Goal: Task Accomplishment & Management: Use online tool/utility

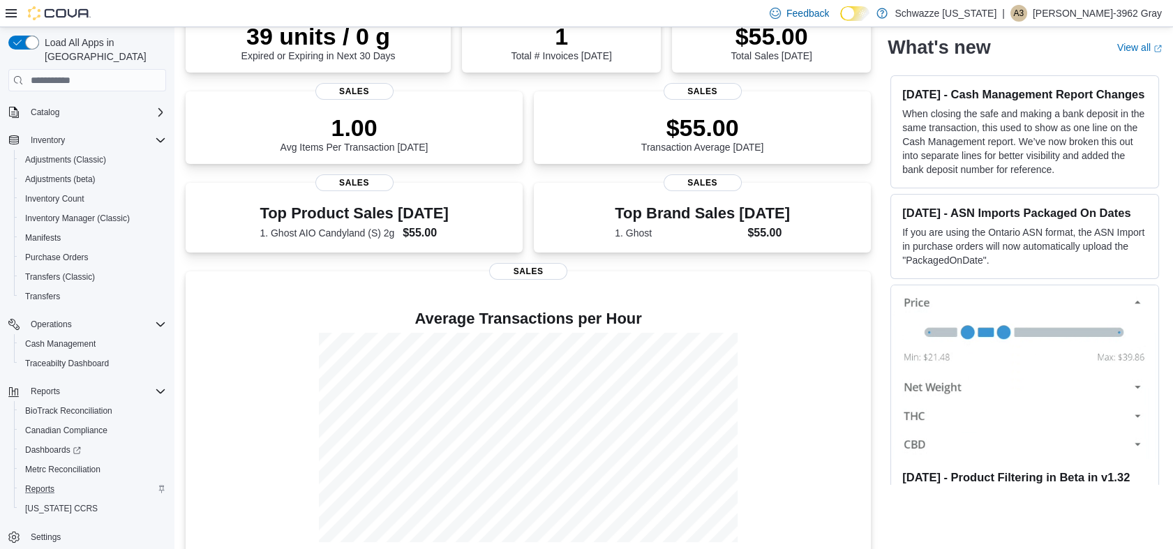
scroll to position [232, 0]
click at [36, 484] on span "Reports" at bounding box center [39, 489] width 29 height 11
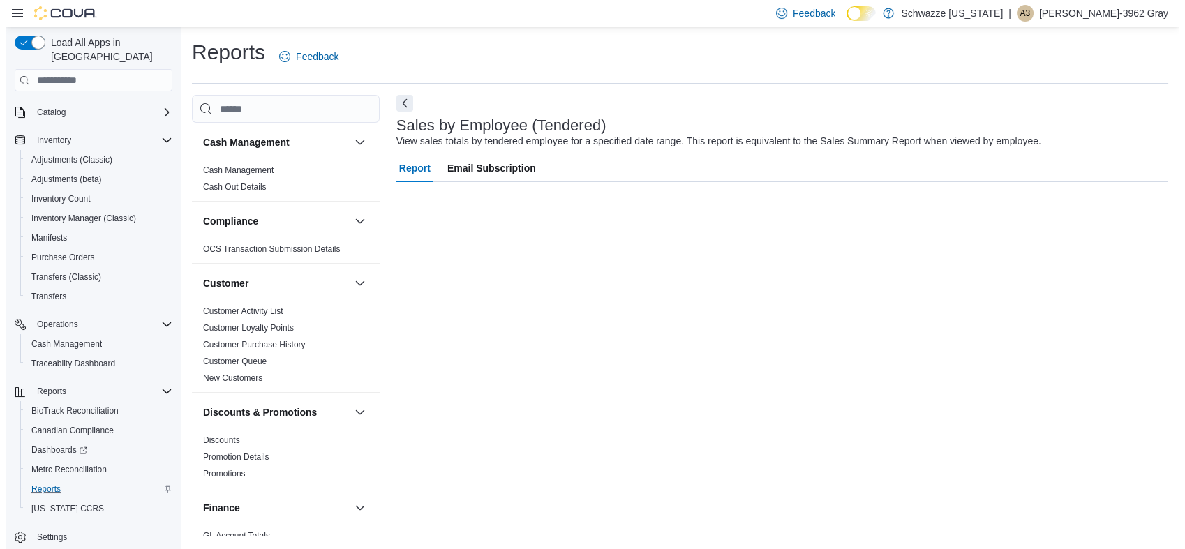
scroll to position [83, 0]
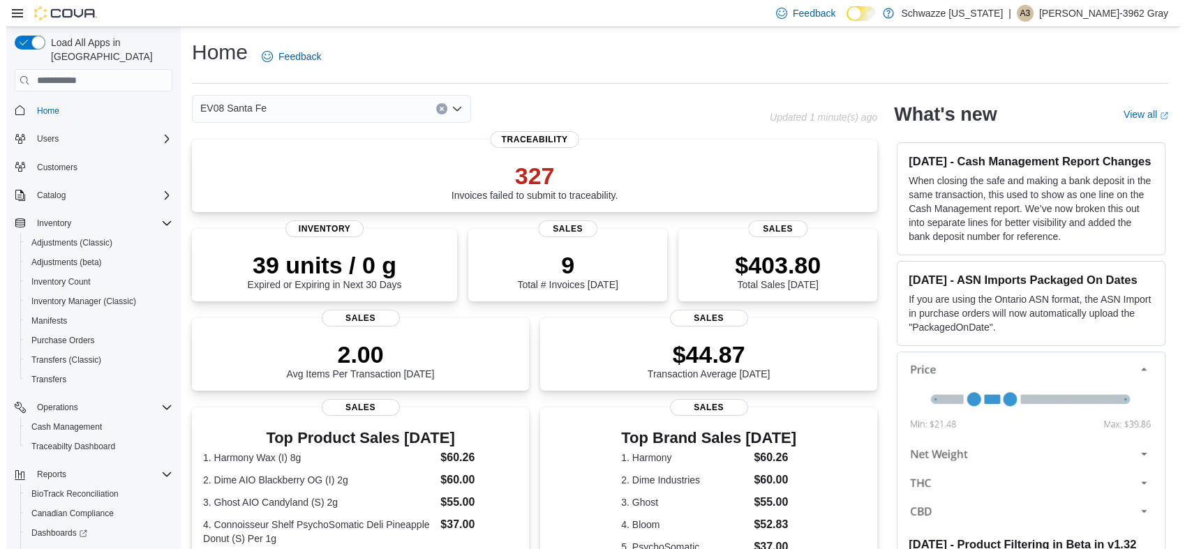
scroll to position [83, 0]
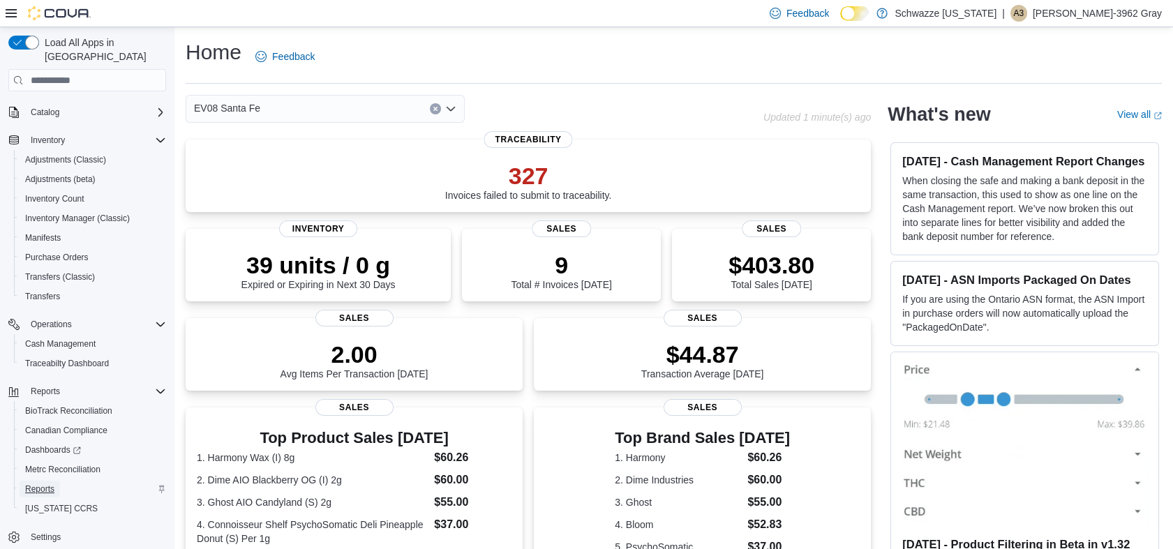
click at [47, 484] on span "Reports" at bounding box center [39, 489] width 29 height 11
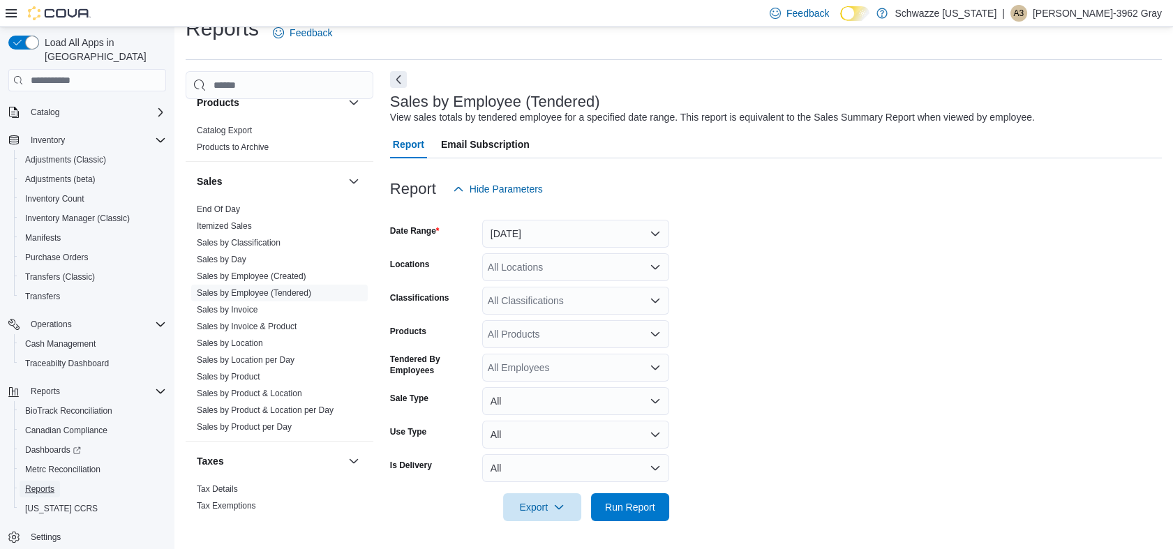
scroll to position [994, 0]
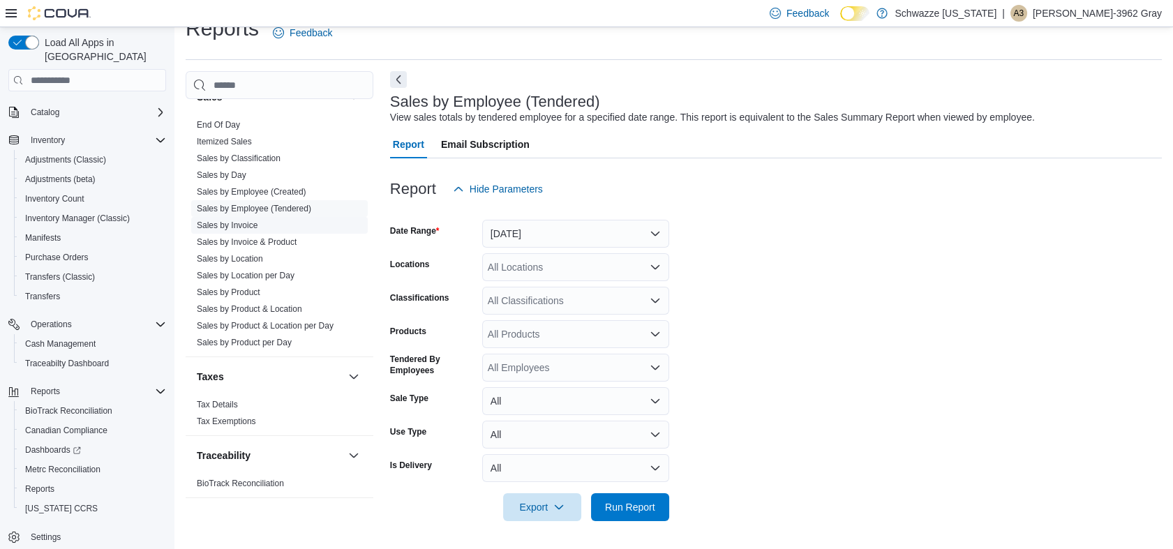
click at [234, 223] on link "Sales by Invoice" at bounding box center [227, 226] width 61 height 10
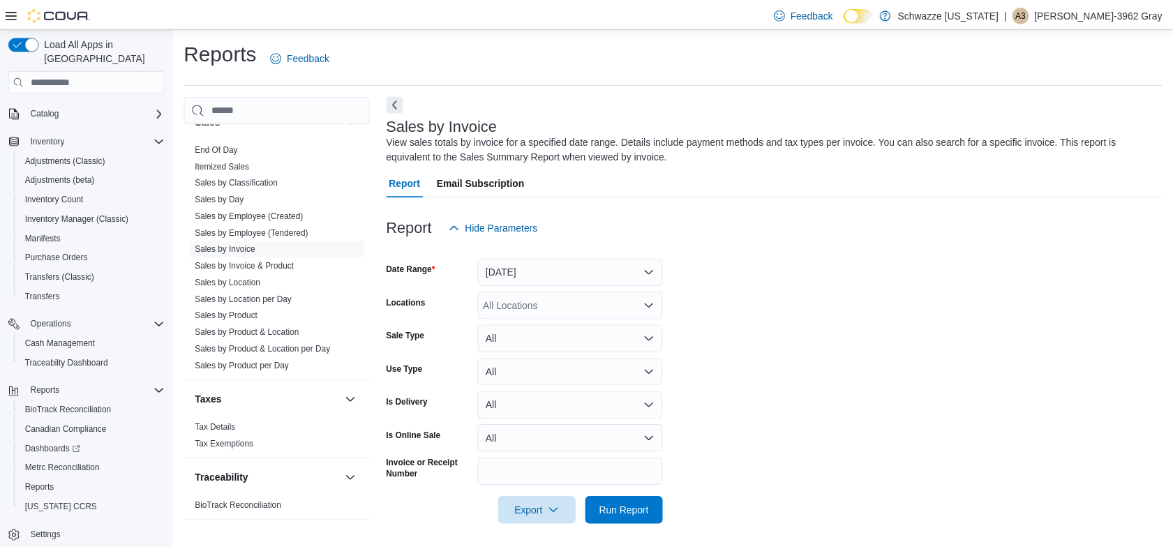
scroll to position [6, 0]
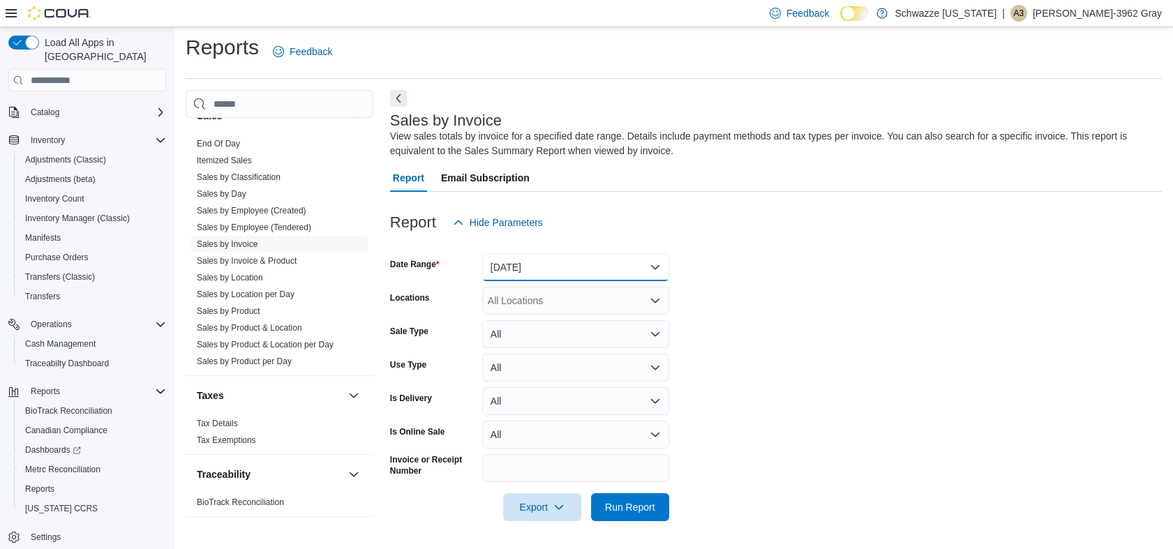
click at [507, 262] on button "[DATE]" at bounding box center [575, 267] width 187 height 28
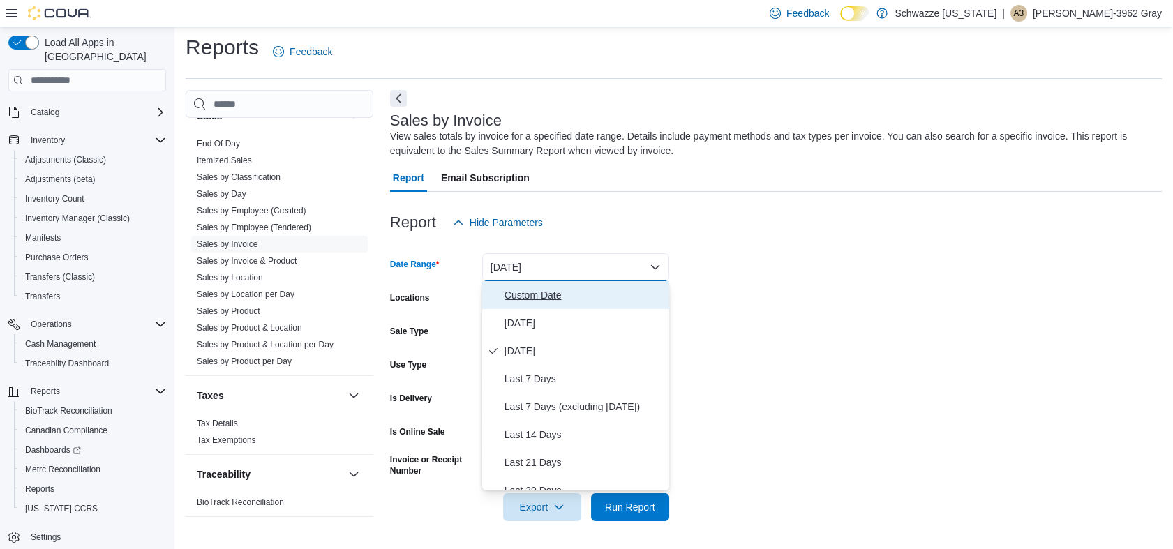
click at [520, 291] on span "Custom Date" at bounding box center [584, 295] width 159 height 17
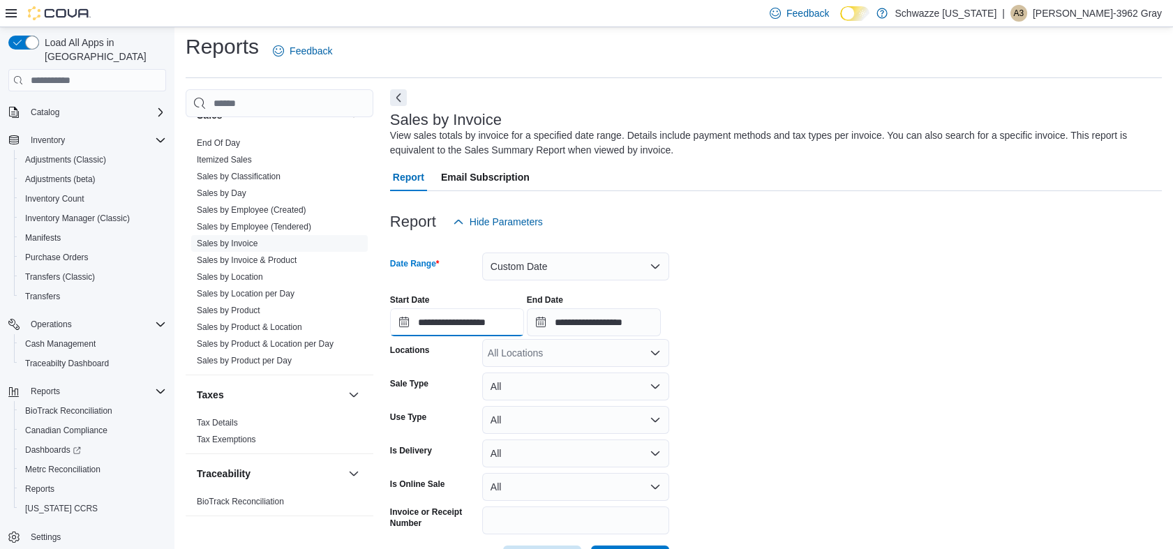
click at [485, 322] on input "**********" at bounding box center [457, 322] width 134 height 28
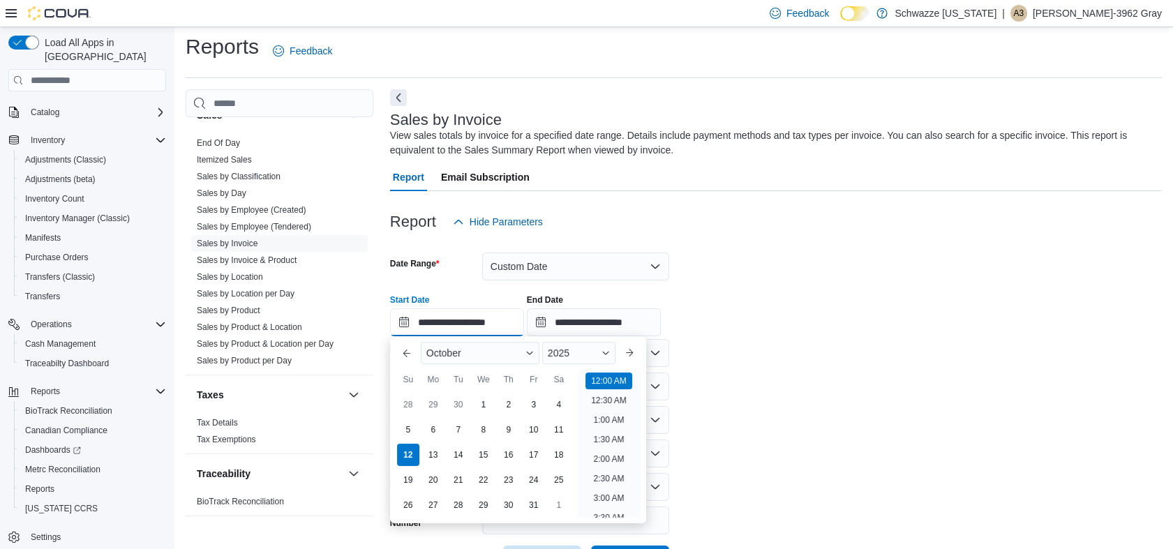
scroll to position [43, 0]
click at [627, 317] on input "**********" at bounding box center [594, 322] width 134 height 28
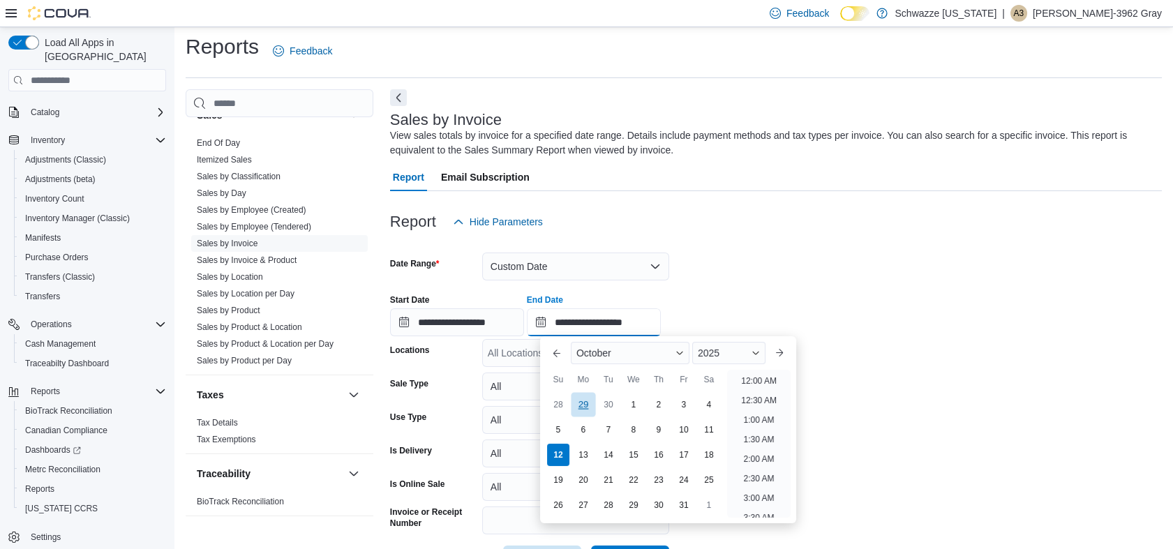
scroll to position [793, 0]
click at [582, 424] on div "6" at bounding box center [583, 430] width 24 height 24
type input "**********"
click at [746, 239] on div at bounding box center [776, 244] width 772 height 17
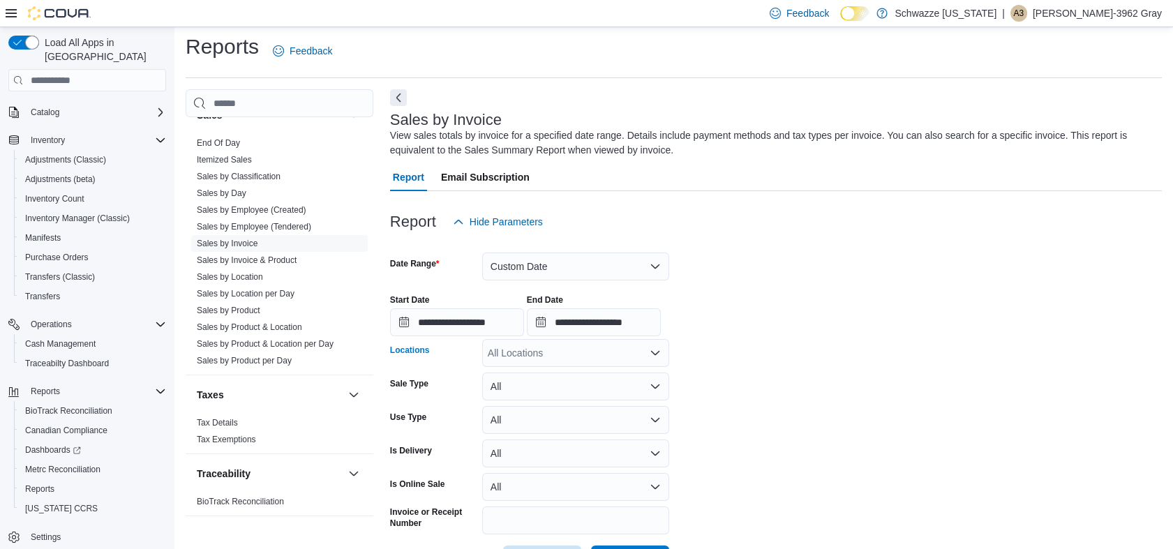
click at [568, 344] on div "All Locations" at bounding box center [575, 353] width 187 height 28
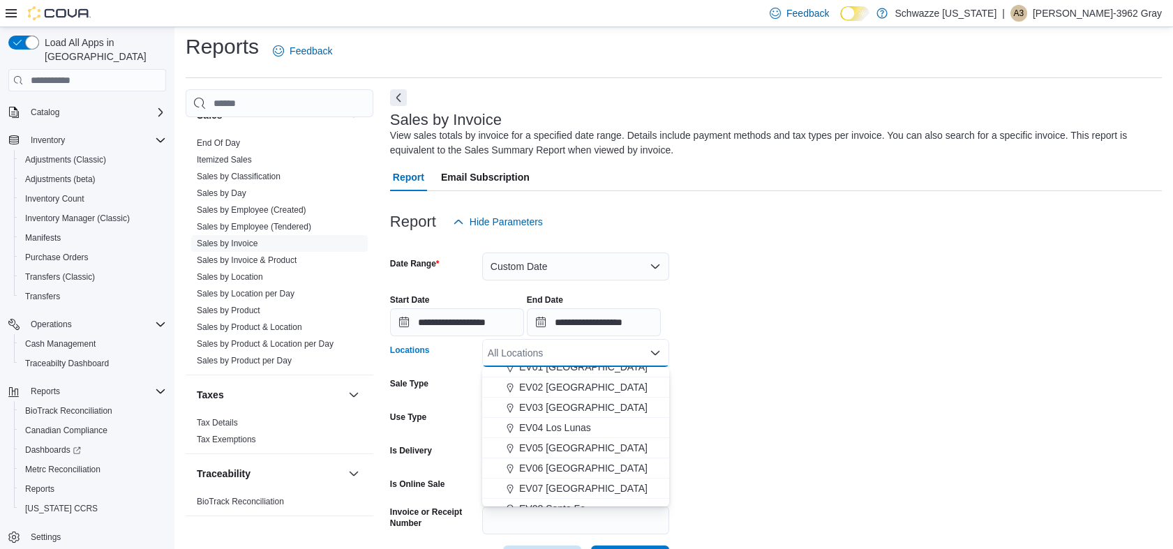
scroll to position [77, 0]
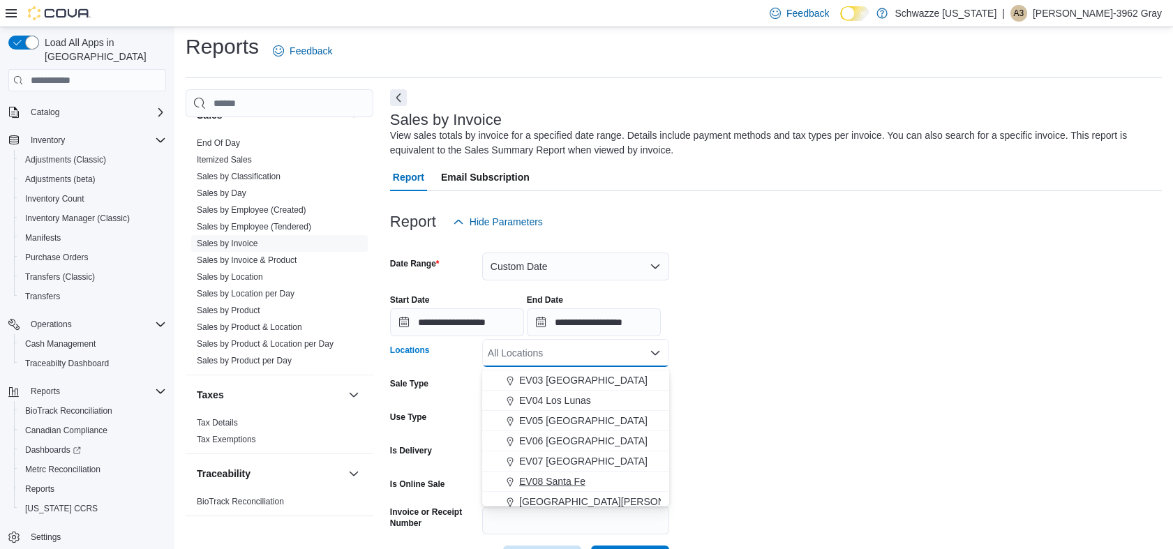
click at [569, 475] on span "EV08 Santa Fe" at bounding box center [552, 482] width 66 height 14
click at [811, 334] on div "**********" at bounding box center [776, 309] width 772 height 53
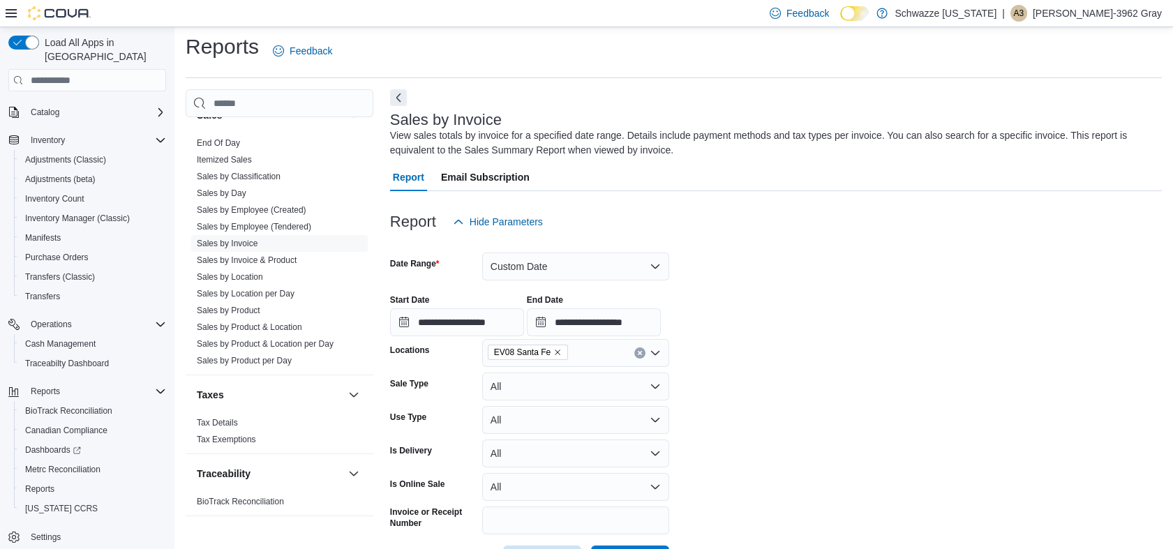
scroll to position [58, 0]
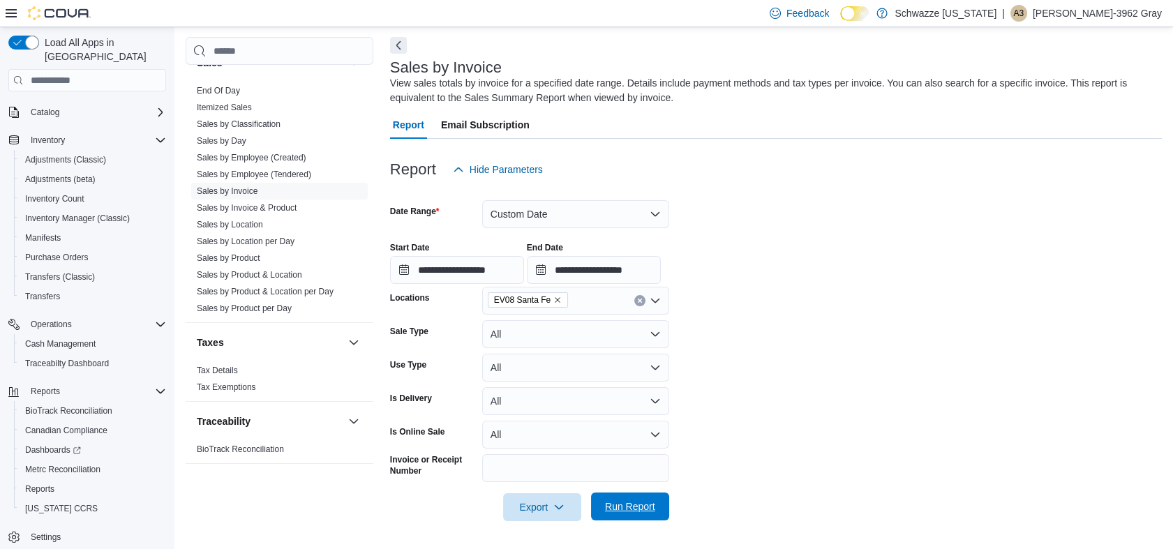
click at [637, 504] on span "Run Report" at bounding box center [630, 507] width 50 height 14
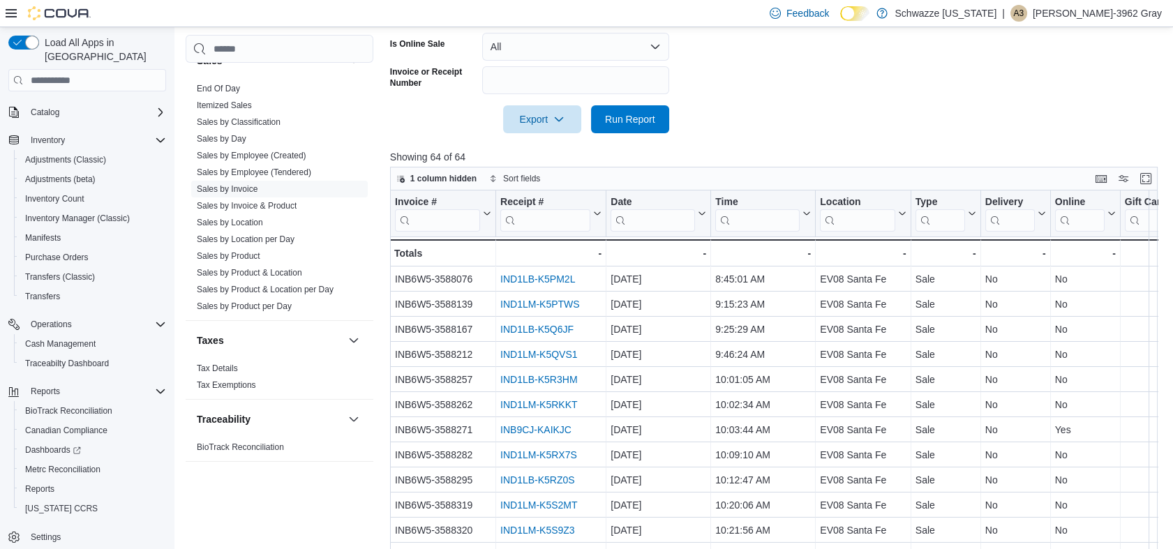
scroll to position [514, 0]
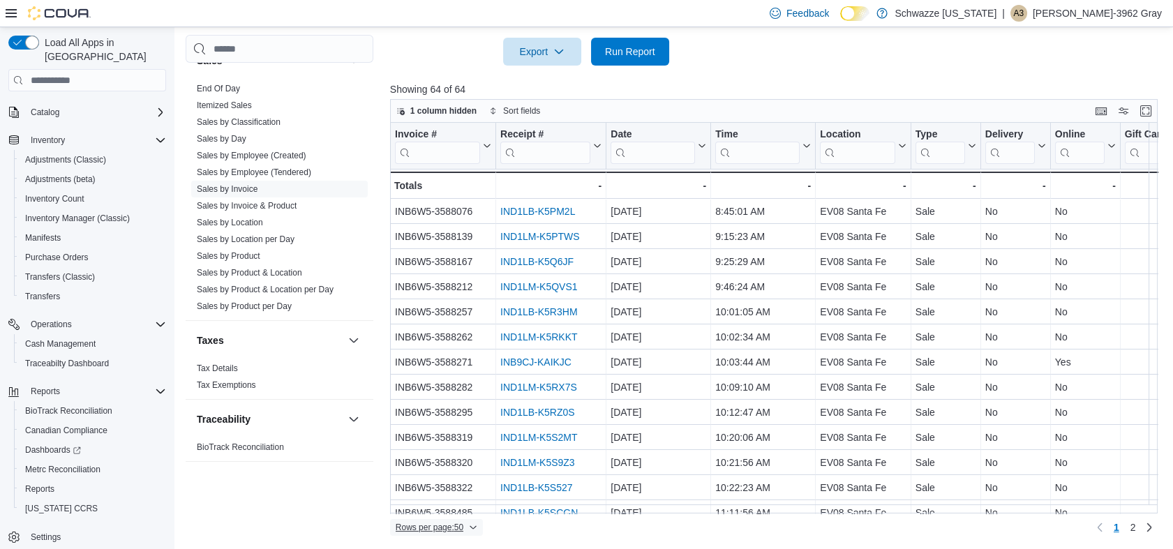
click at [439, 522] on span "Rows per page : 50" at bounding box center [430, 527] width 68 height 11
click at [435, 497] on span "100 rows" at bounding box center [454, 499] width 45 height 11
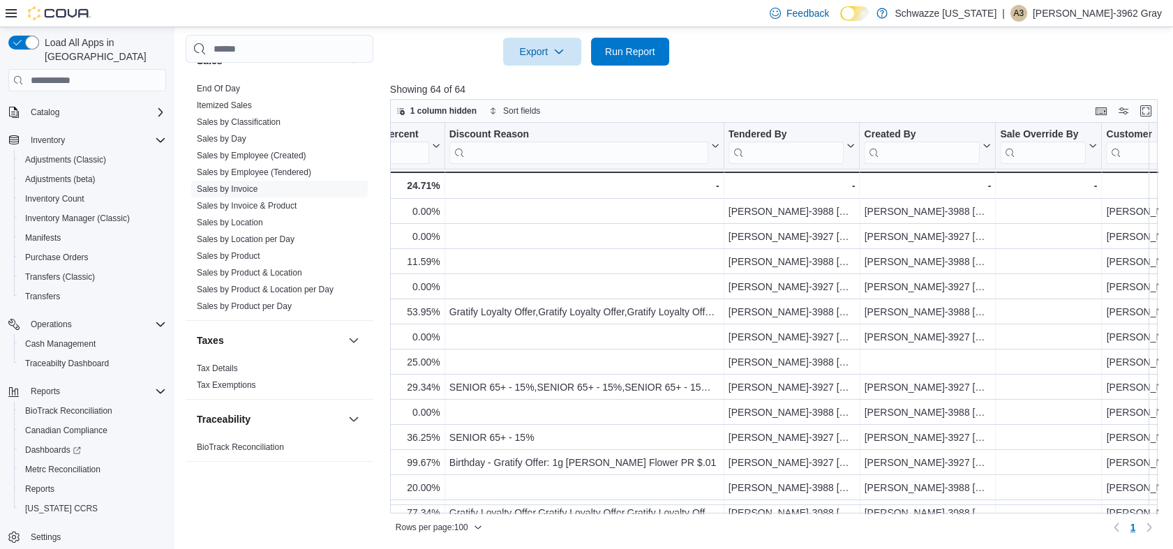
scroll to position [0, 1546]
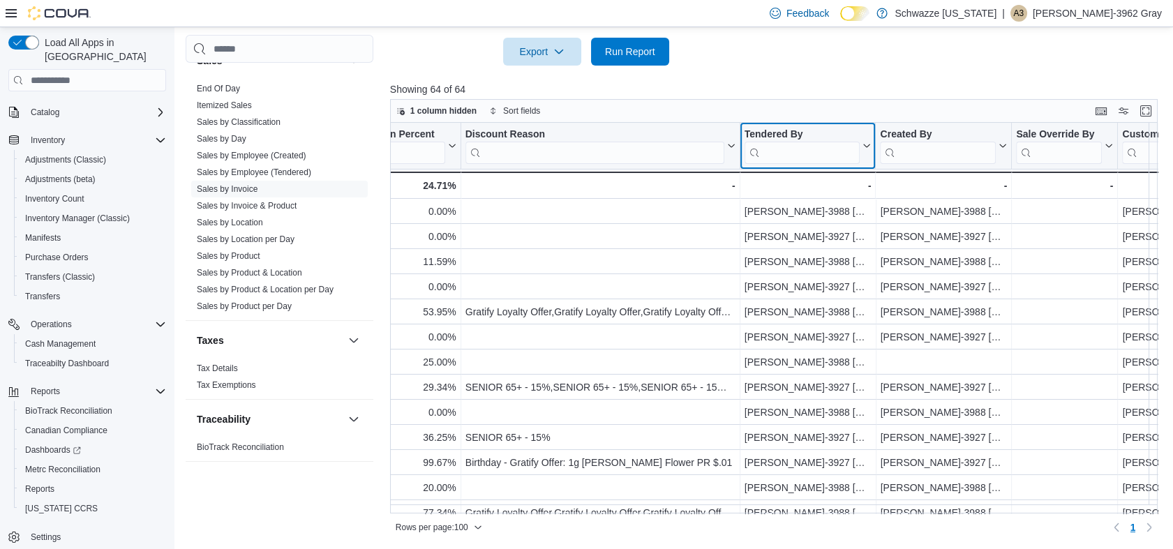
click at [865, 142] on icon at bounding box center [865, 146] width 11 height 8
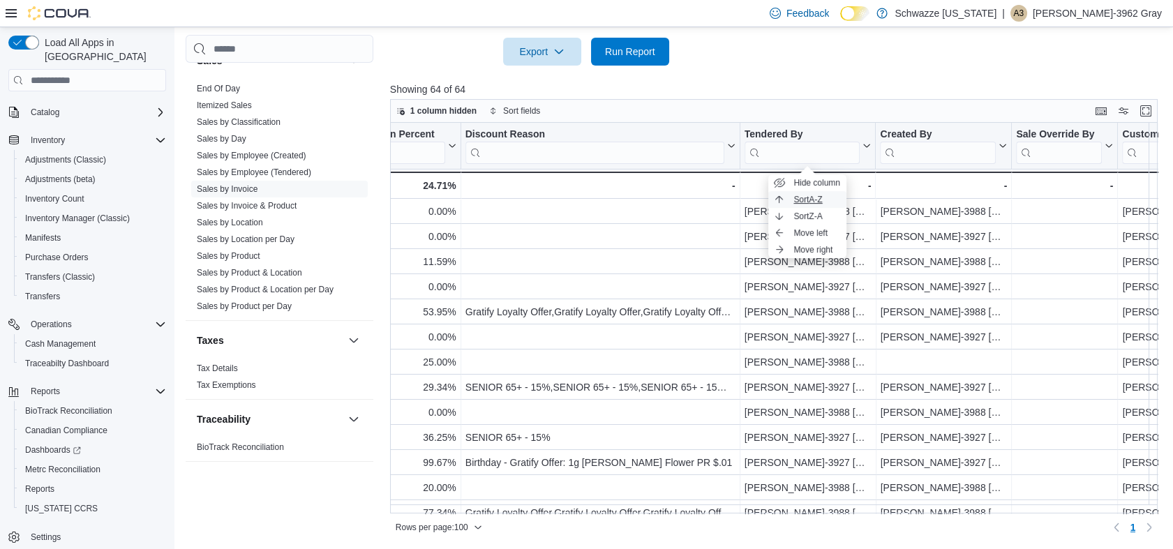
click at [822, 195] on span "Sort A-Z" at bounding box center [807, 199] width 29 height 11
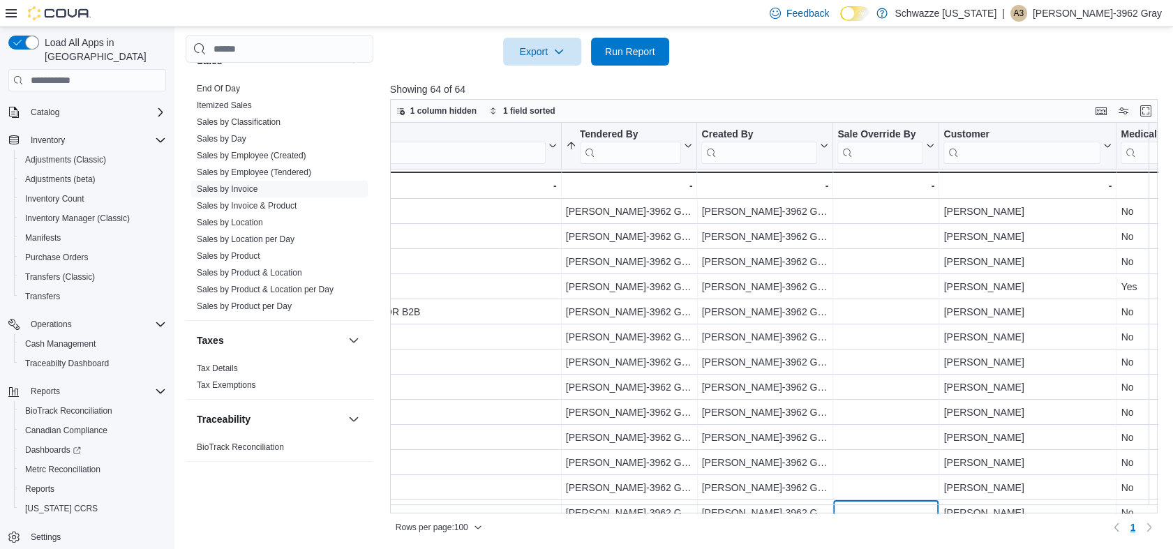
scroll to position [47, 1725]
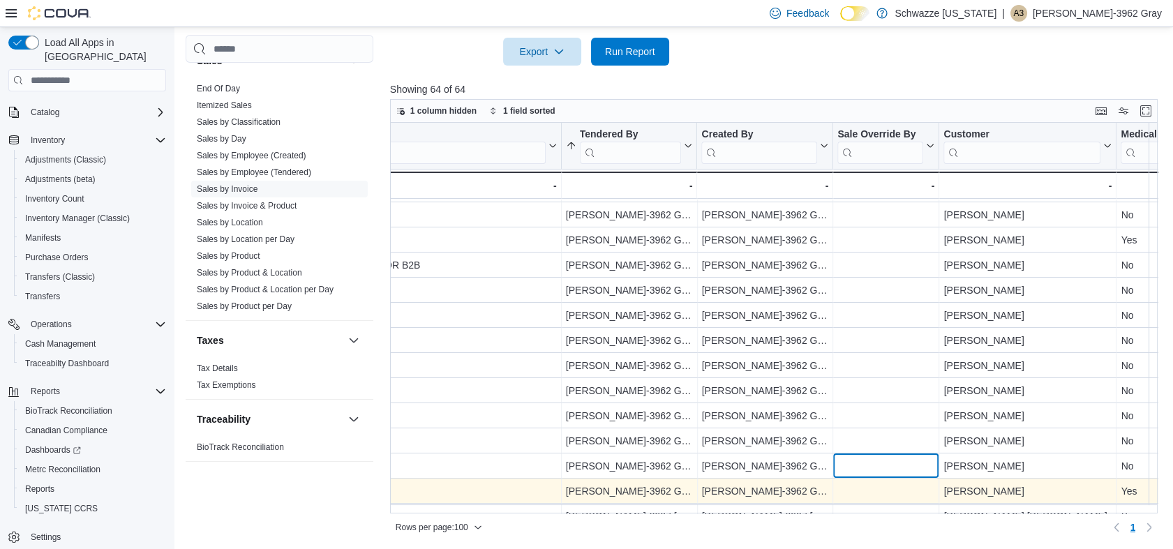
drag, startPoint x: 871, startPoint y: 504, endPoint x: 758, endPoint y: 486, distance: 114.4
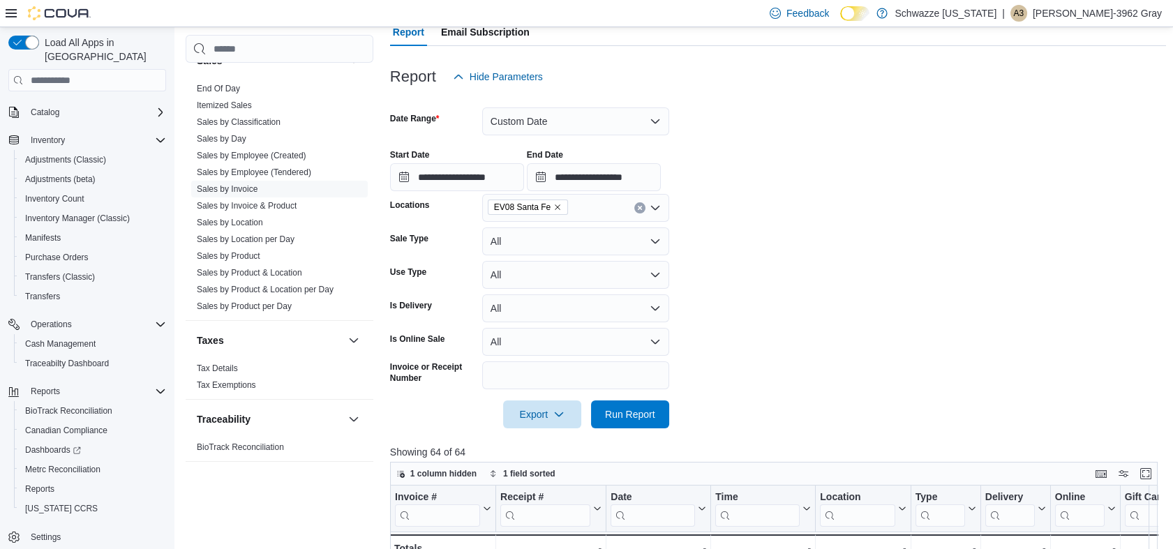
scroll to position [126, 0]
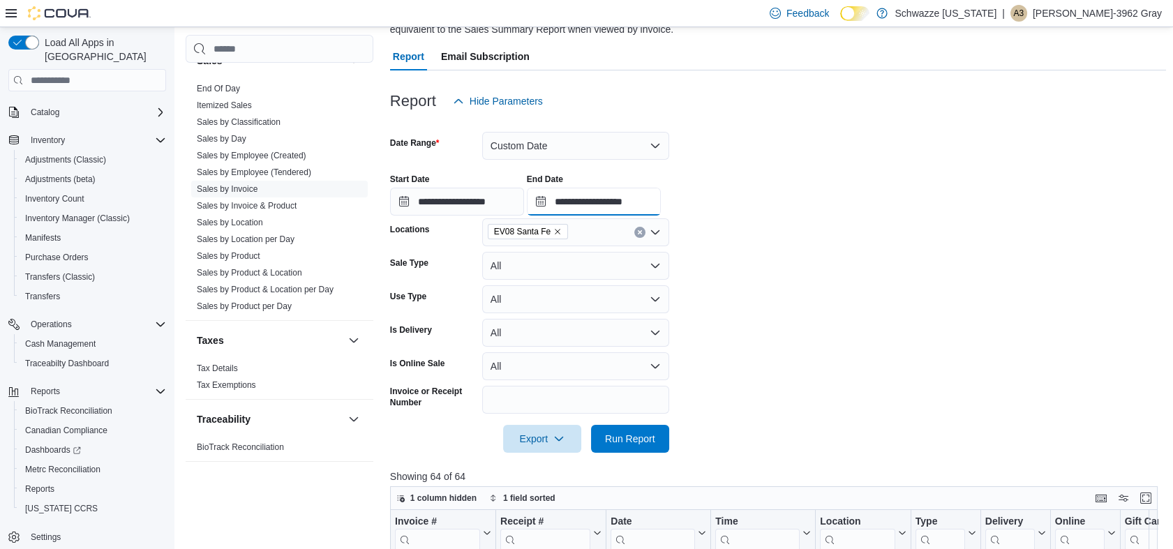
click at [585, 205] on input "**********" at bounding box center [594, 202] width 134 height 28
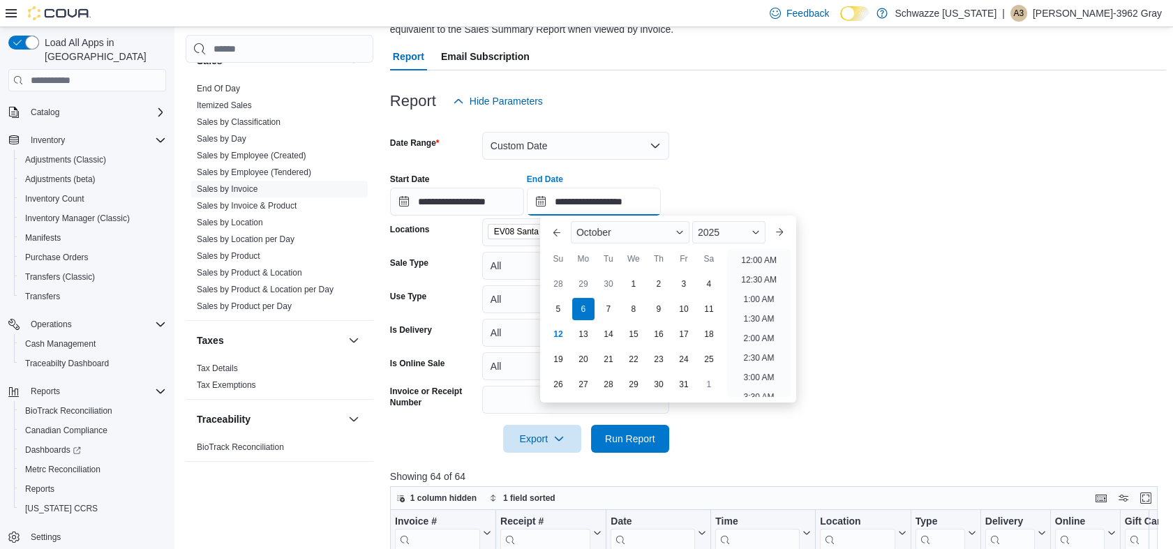
scroll to position [793, 0]
click at [556, 303] on div "5" at bounding box center [558, 309] width 24 height 24
type input "**********"
click at [1066, 180] on div "**********" at bounding box center [778, 189] width 776 height 53
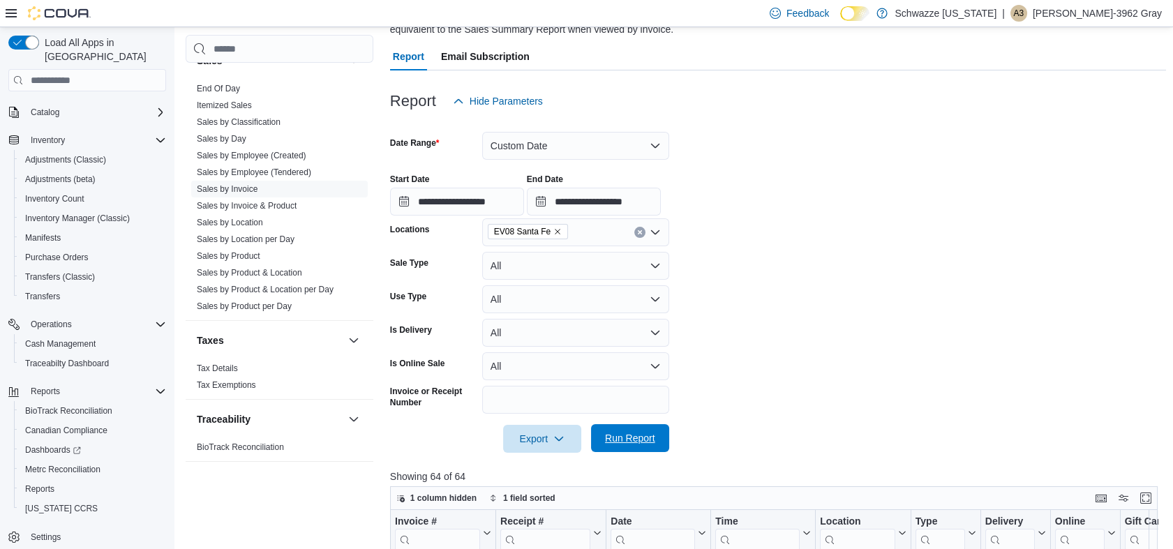
click at [642, 429] on span "Run Report" at bounding box center [629, 438] width 61 height 28
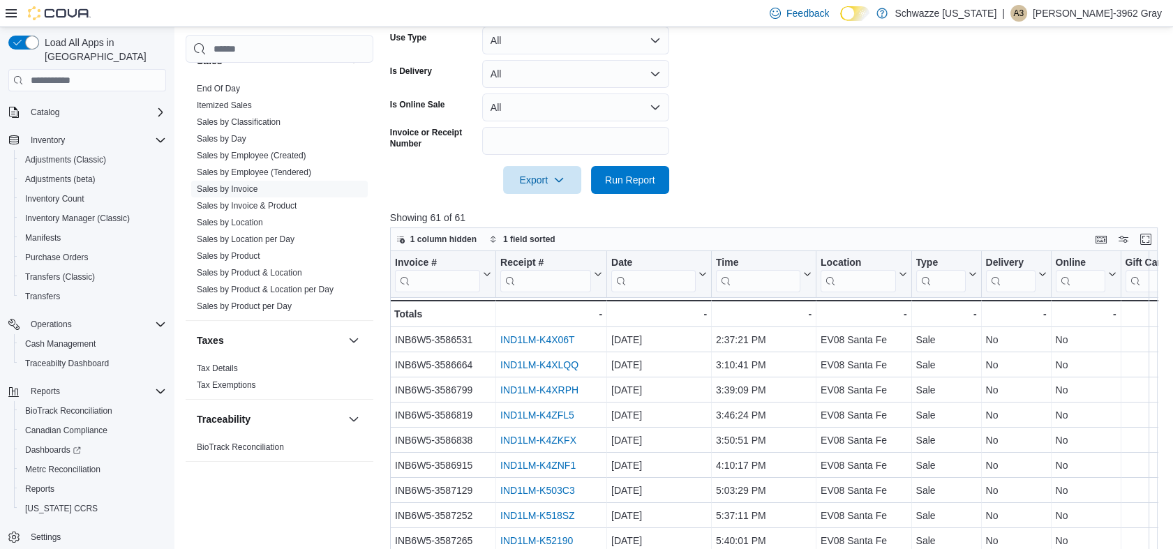
scroll to position [514, 0]
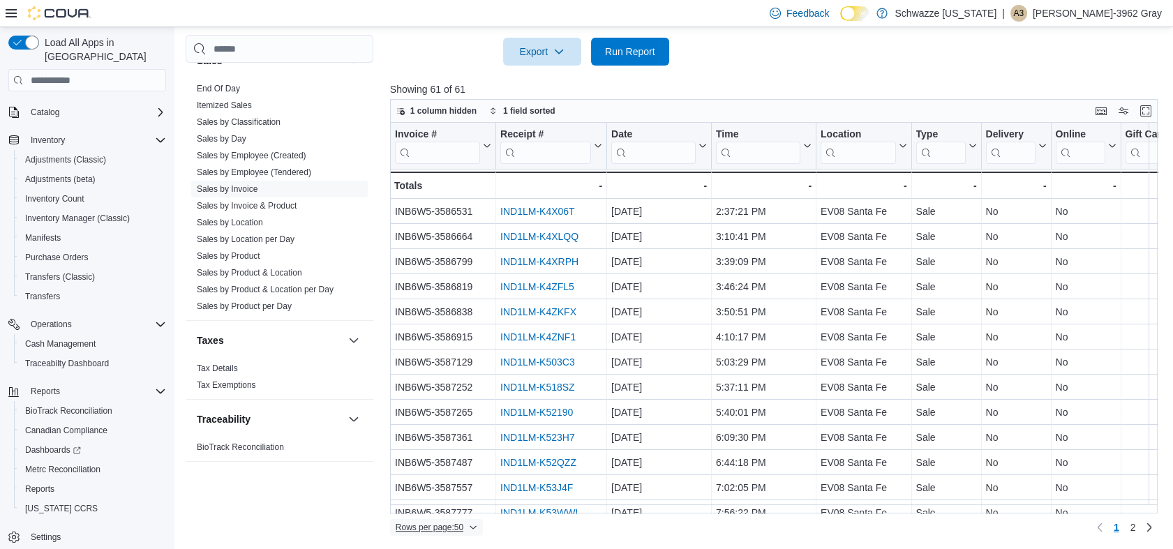
click at [459, 524] on span "Rows per page : 50" at bounding box center [430, 527] width 68 height 11
click at [465, 497] on span "100 rows" at bounding box center [454, 499] width 45 height 11
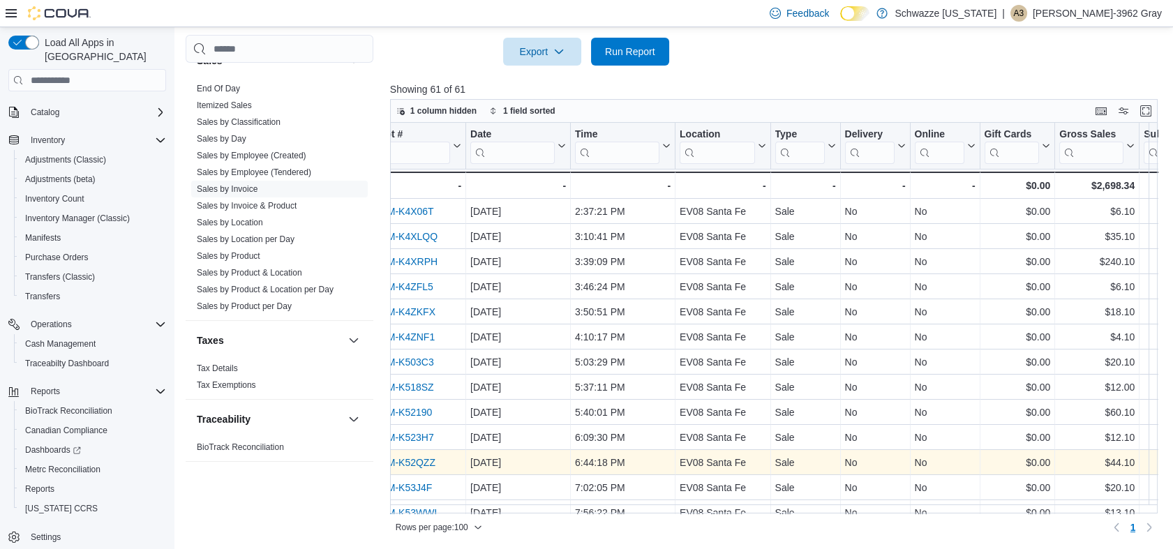
scroll to position [0, 132]
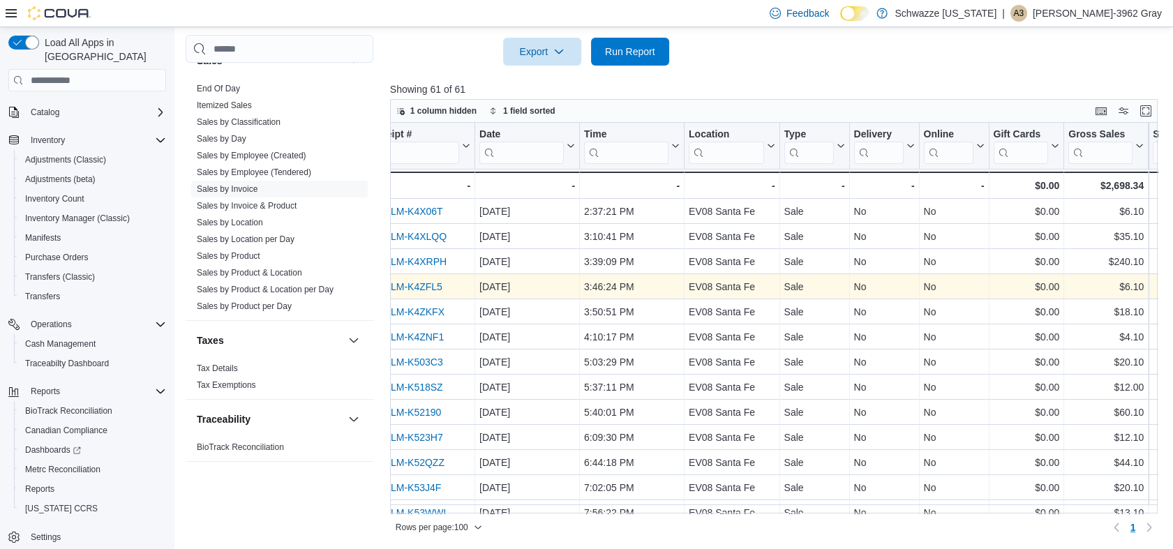
click at [435, 285] on link "IND1LM-K4ZFL5" at bounding box center [405, 287] width 74 height 11
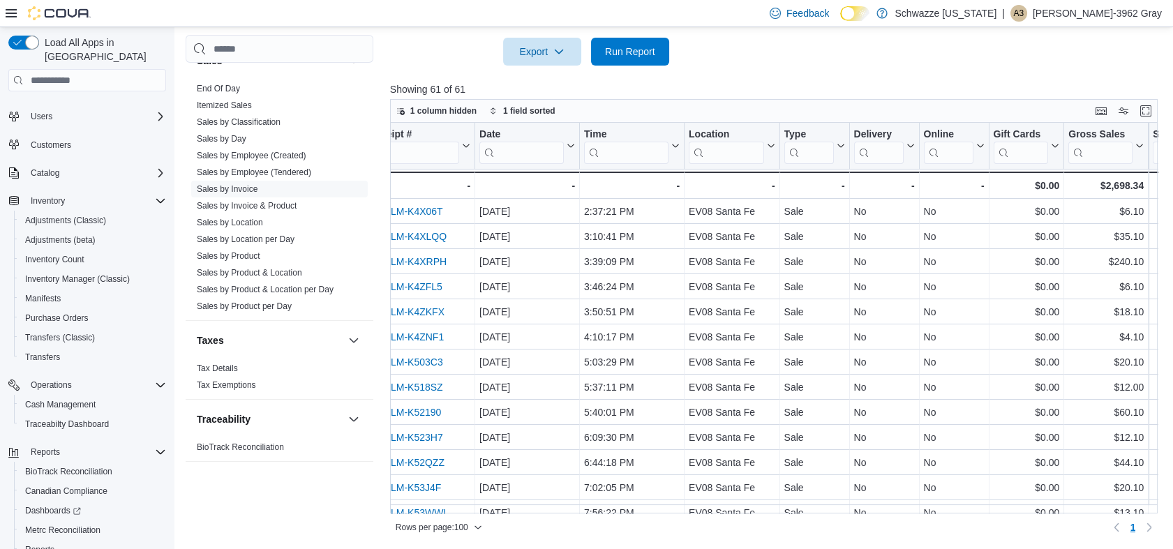
scroll to position [0, 0]
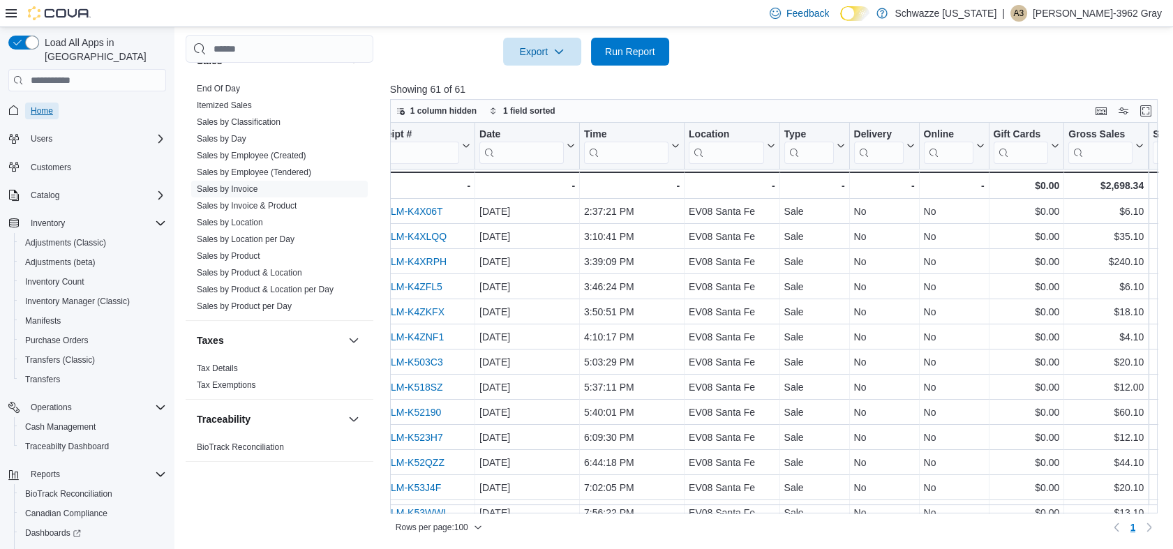
click at [35, 105] on span "Home" at bounding box center [42, 110] width 22 height 11
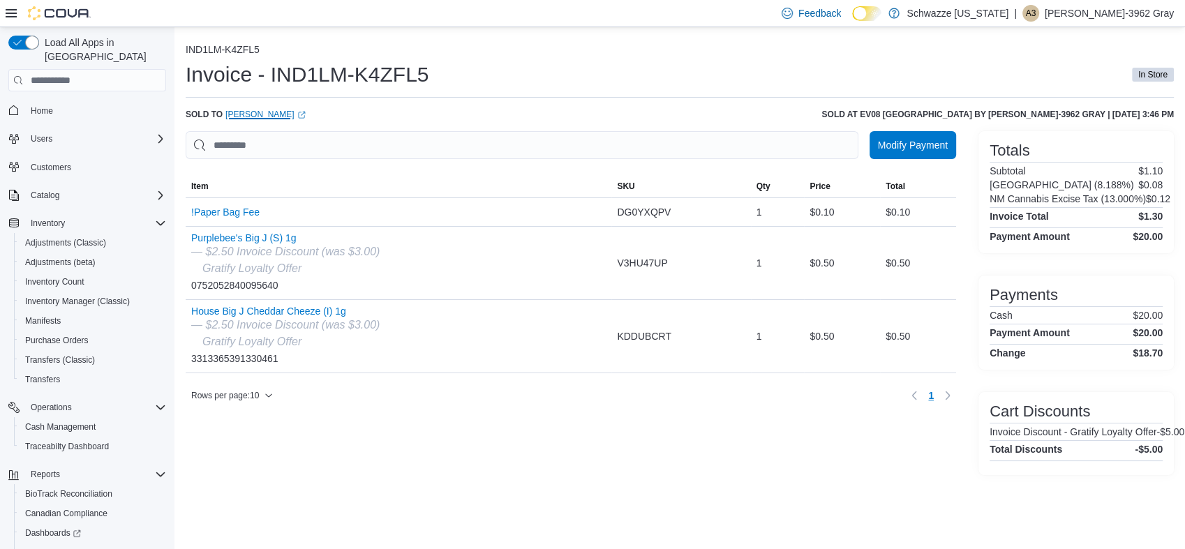
click at [278, 114] on link "GEROME RANDO (opens in a new tab or window)" at bounding box center [265, 114] width 80 height 11
